Goal: Information Seeking & Learning: Learn about a topic

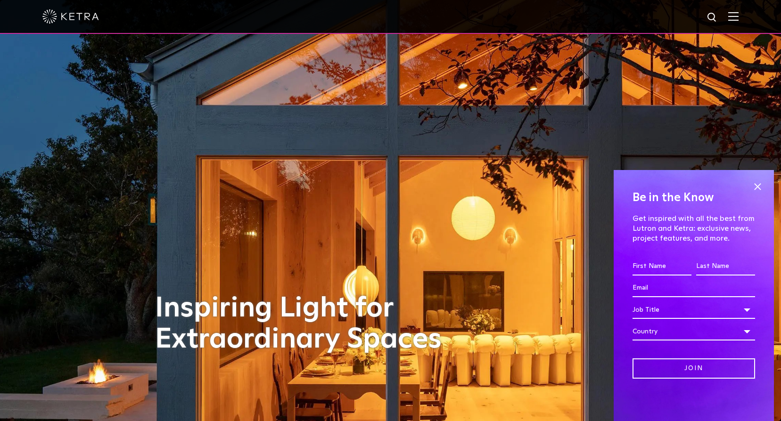
click at [739, 17] on img at bounding box center [733, 16] width 10 height 9
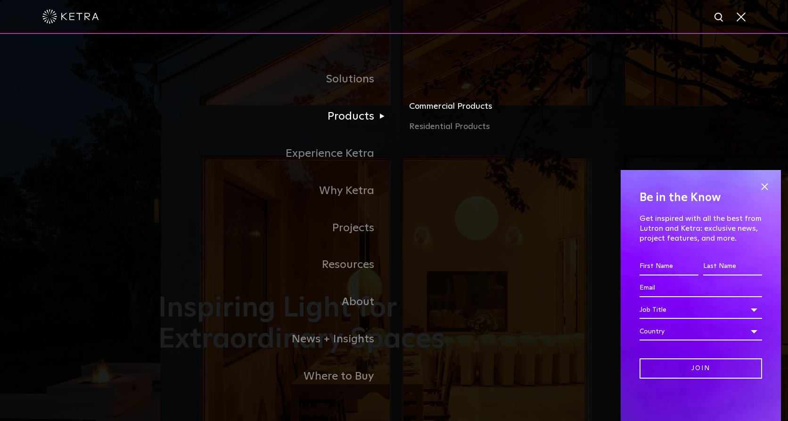
click at [446, 111] on link "Commercial Products" at bounding box center [519, 109] width 221 height 21
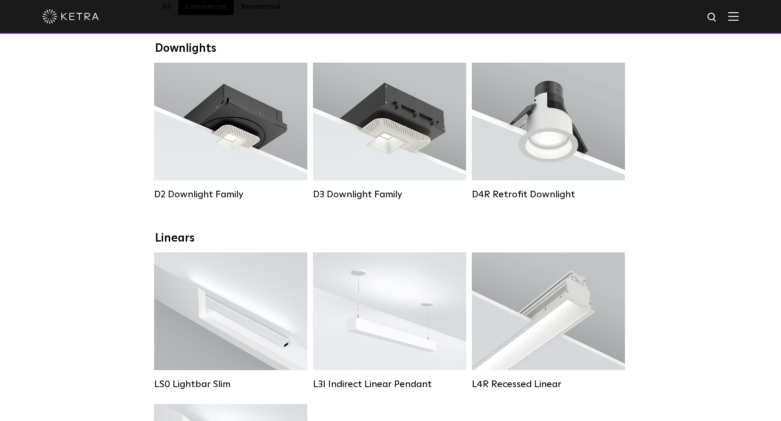
scroll to position [141, 0]
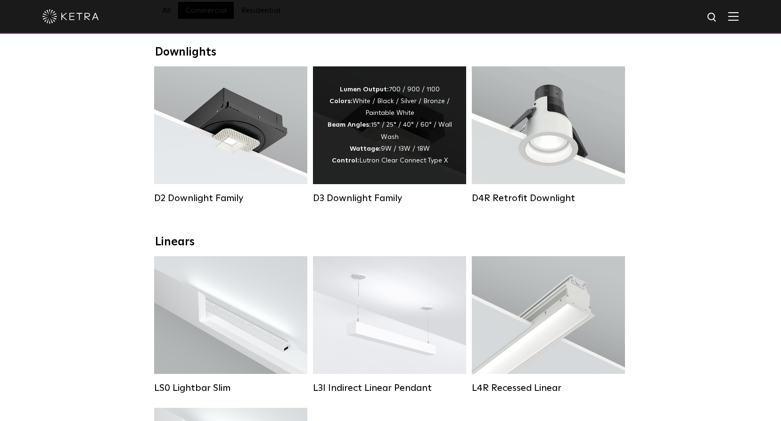
click at [425, 163] on span "Lutron Clear Connect Type X" at bounding box center [403, 160] width 89 height 7
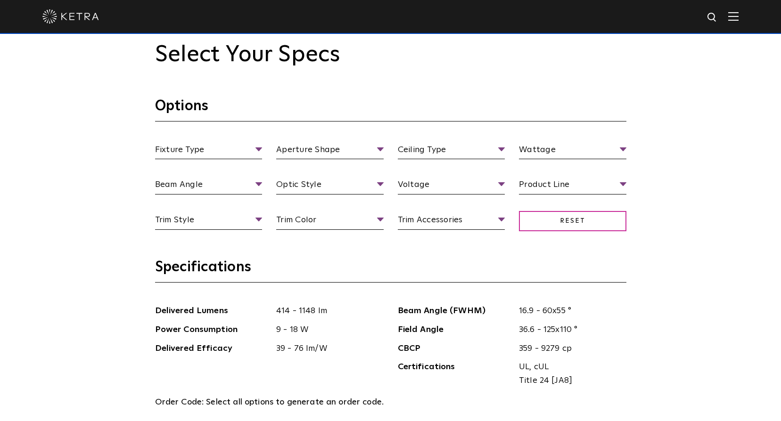
scroll to position [896, 0]
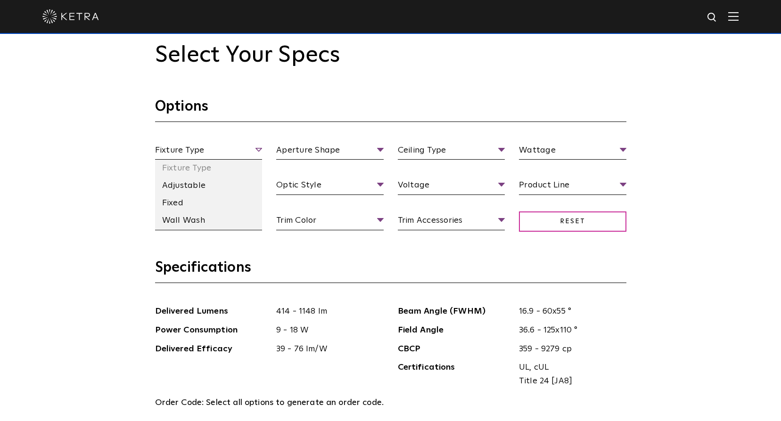
click at [259, 150] on span "Fixture Type" at bounding box center [208, 152] width 107 height 16
click at [189, 201] on li "Fixed" at bounding box center [208, 203] width 107 height 17
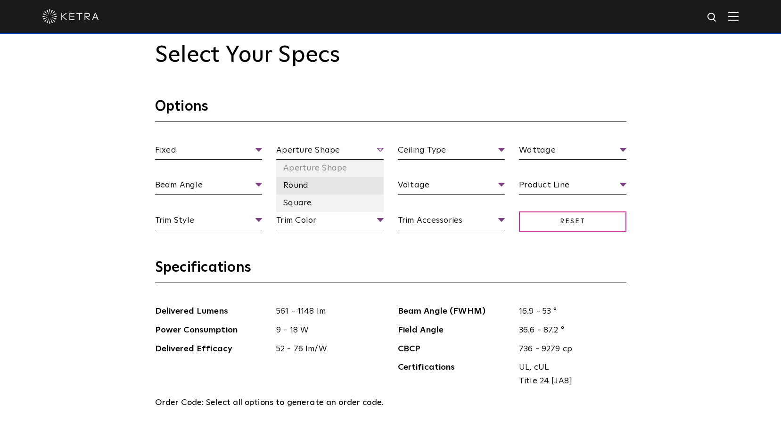
click at [340, 192] on li "Round" at bounding box center [329, 185] width 107 height 17
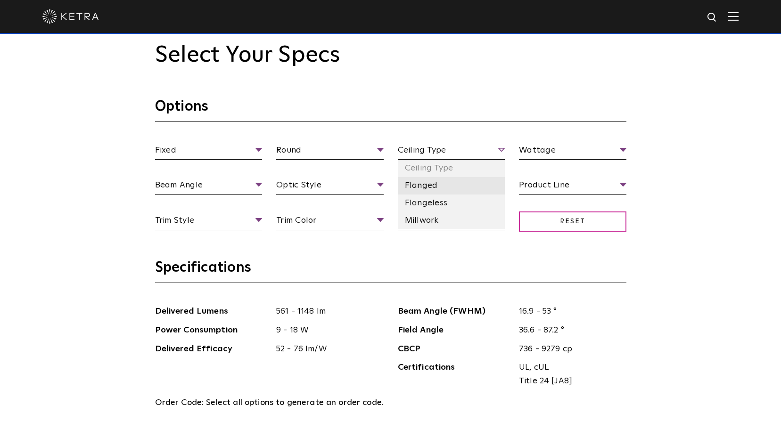
click at [449, 189] on li "Flanged" at bounding box center [451, 185] width 107 height 17
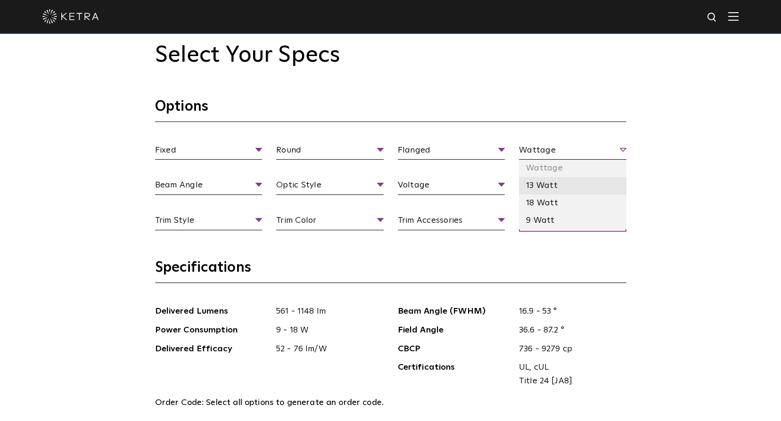
click at [559, 187] on li "13 Watt" at bounding box center [572, 185] width 107 height 17
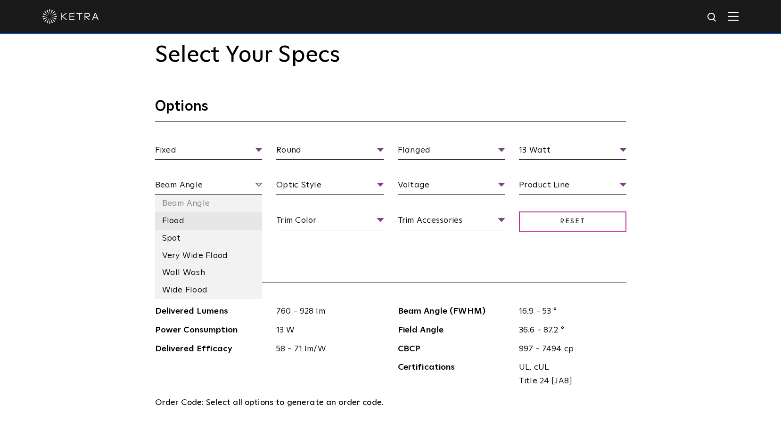
click at [228, 226] on li "Flood" at bounding box center [208, 221] width 107 height 17
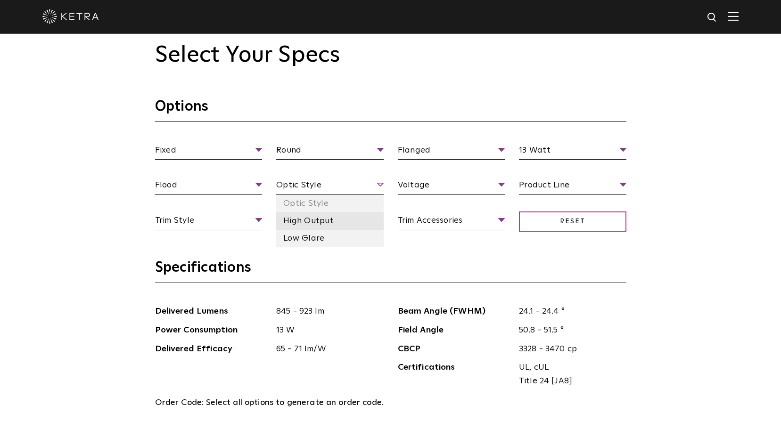
click at [354, 223] on li "High Output" at bounding box center [329, 221] width 107 height 17
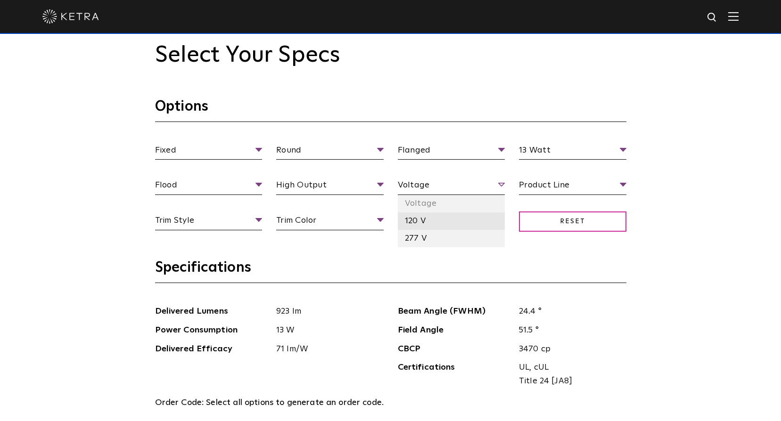
click at [448, 221] on li "120 V" at bounding box center [451, 221] width 107 height 17
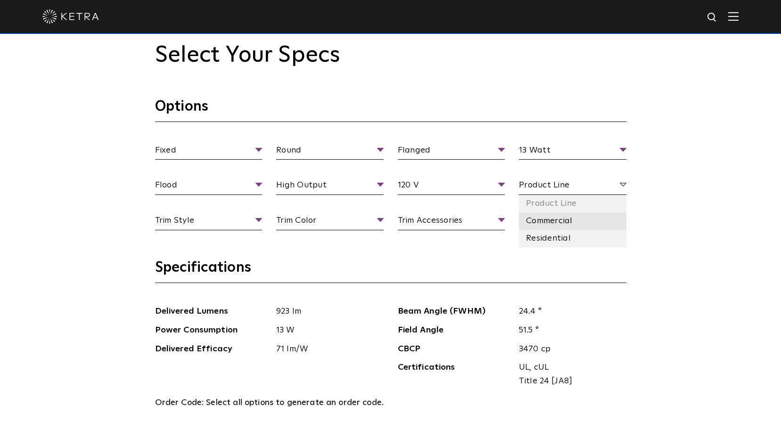
click at [572, 224] on li "Commercial" at bounding box center [572, 221] width 107 height 17
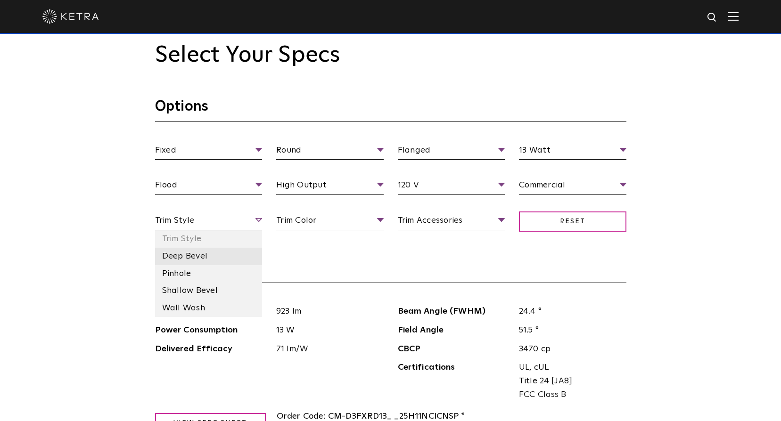
click at [242, 261] on li "Deep Bevel" at bounding box center [208, 256] width 107 height 17
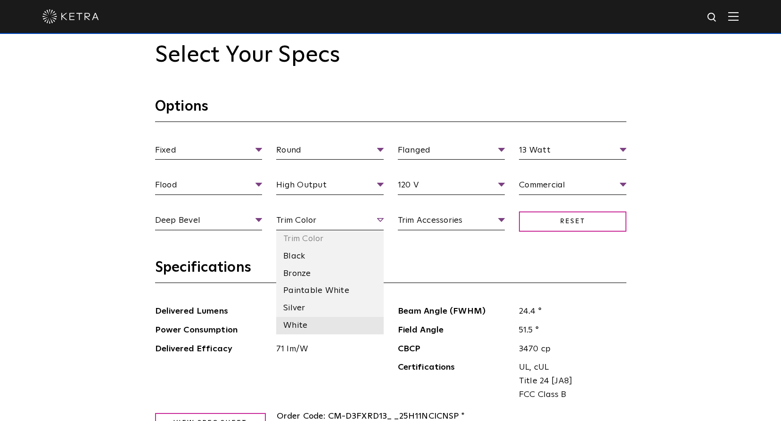
click at [351, 322] on li "White" at bounding box center [329, 325] width 107 height 17
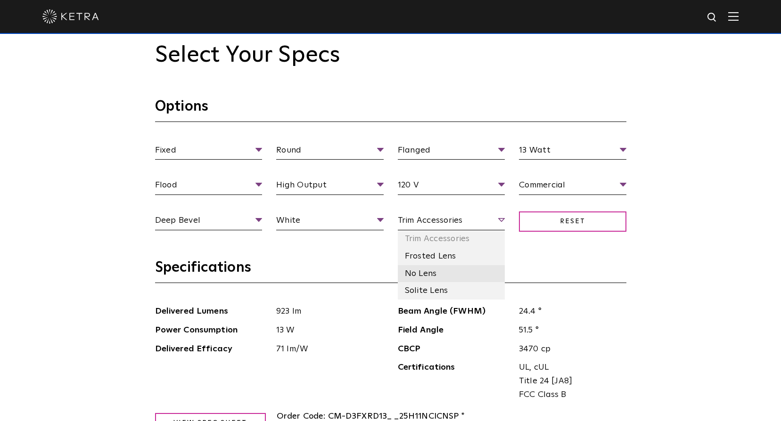
click at [466, 277] on li "No Lens" at bounding box center [451, 273] width 107 height 17
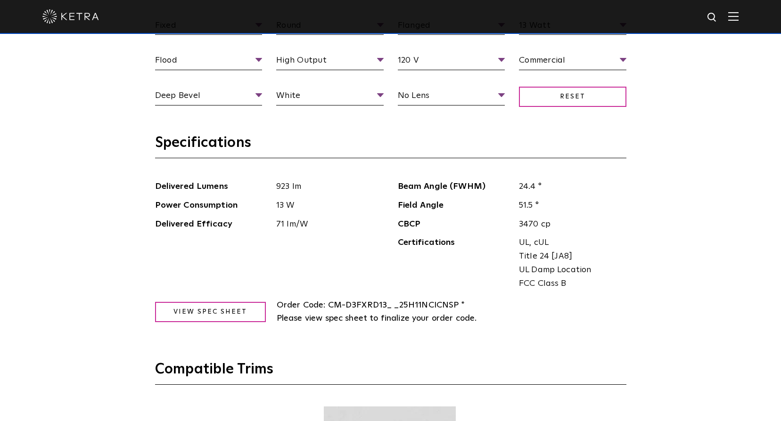
scroll to position [1037, 0]
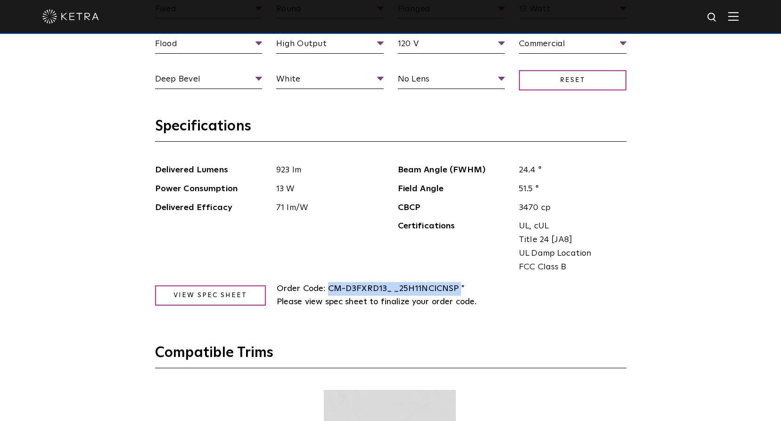
drag, startPoint x: 327, startPoint y: 288, endPoint x: 461, endPoint y: 285, distance: 133.4
click at [461, 285] on span "CM-D3FXRD13_ _25H11NCICNSP * Please view spec sheet to finalize your order code." at bounding box center [377, 296] width 200 height 22
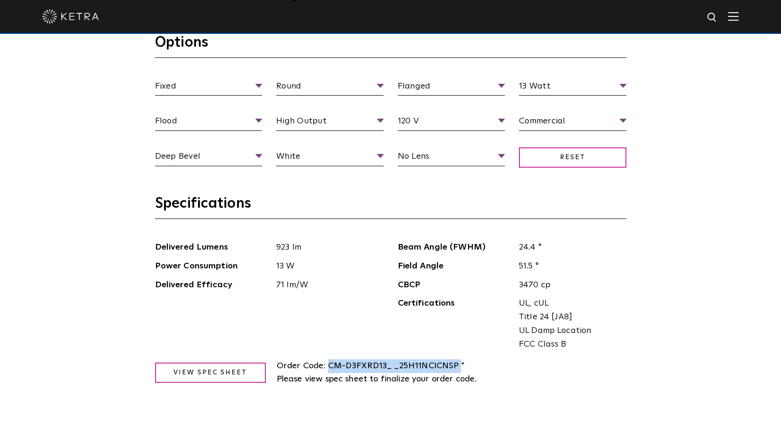
scroll to position [943, 0]
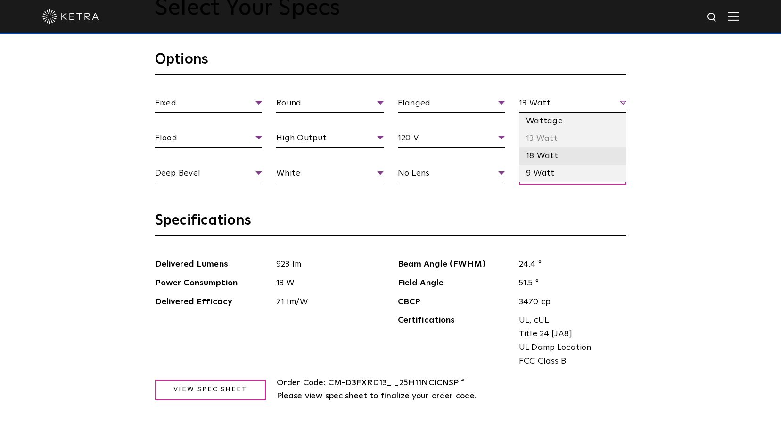
click at [551, 152] on li "18 Watt" at bounding box center [572, 156] width 107 height 17
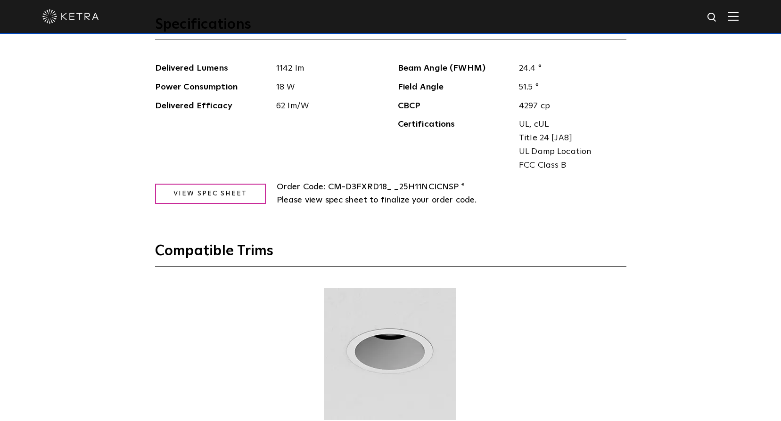
scroll to position [1084, 0]
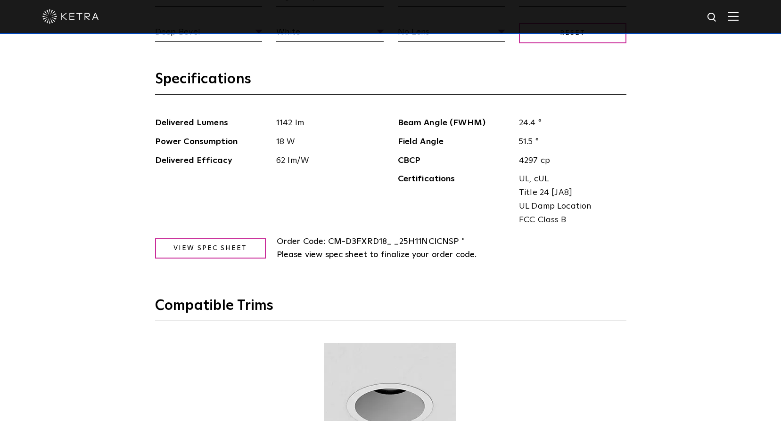
click at [383, 242] on span "CM-D3FXRD18_ _25H11NCICNSP * Please view spec sheet to finalize your order code." at bounding box center [377, 249] width 200 height 22
drag, startPoint x: 456, startPoint y: 244, endPoint x: 329, endPoint y: 241, distance: 127.3
click at [329, 241] on span "CM-D3FXRD18_ _25H11NCICNSP * Please view spec sheet to finalize your order code." at bounding box center [377, 249] width 200 height 22
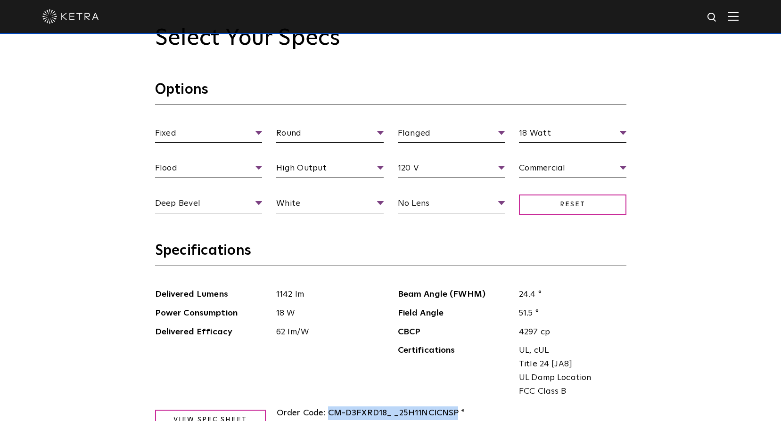
scroll to position [896, 0]
